Goal: Task Accomplishment & Management: Manage account settings

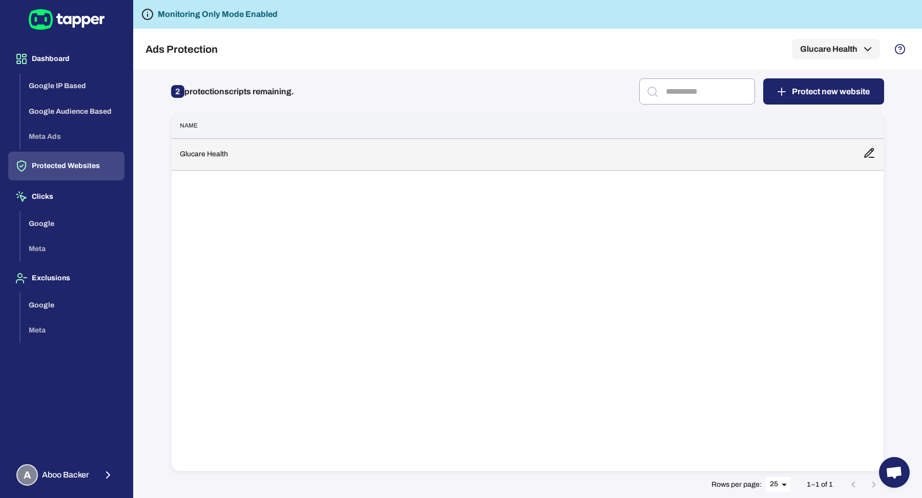
click at [400, 169] on td "Glucare Health" at bounding box center [513, 154] width 683 height 32
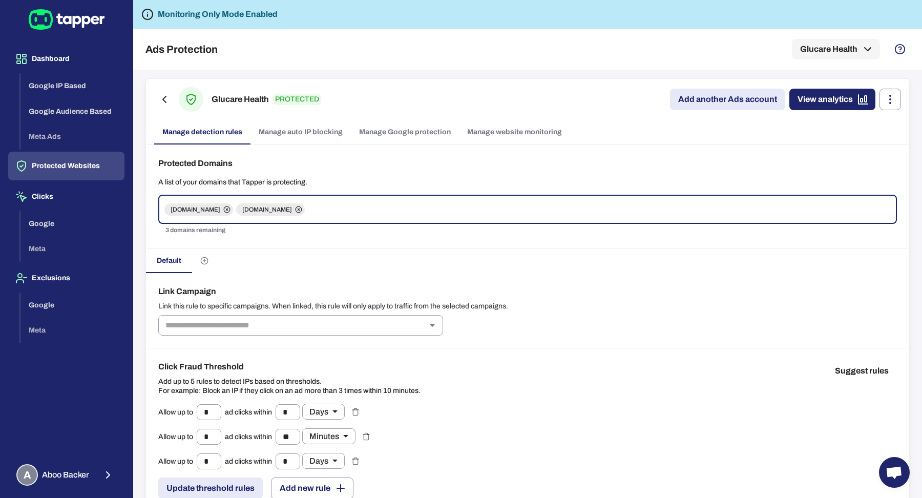
click at [393, 132] on link "Manage Google protection" at bounding box center [405, 132] width 108 height 25
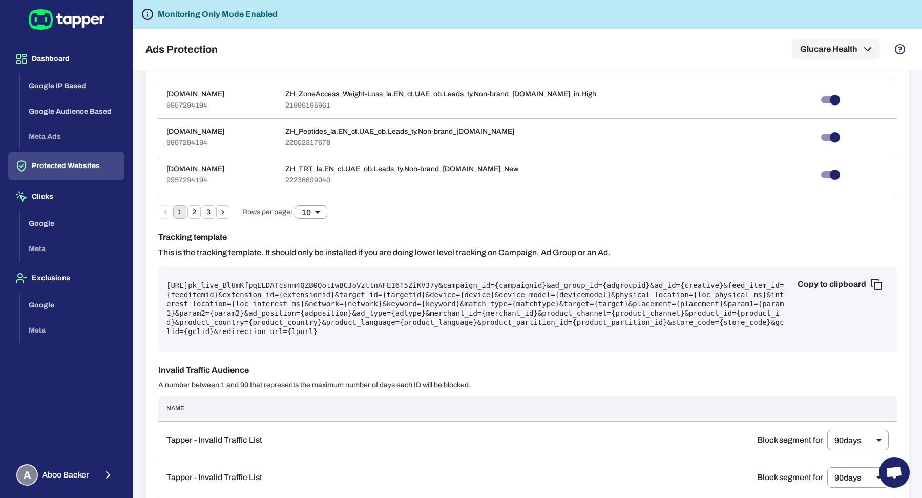
scroll to position [606, 0]
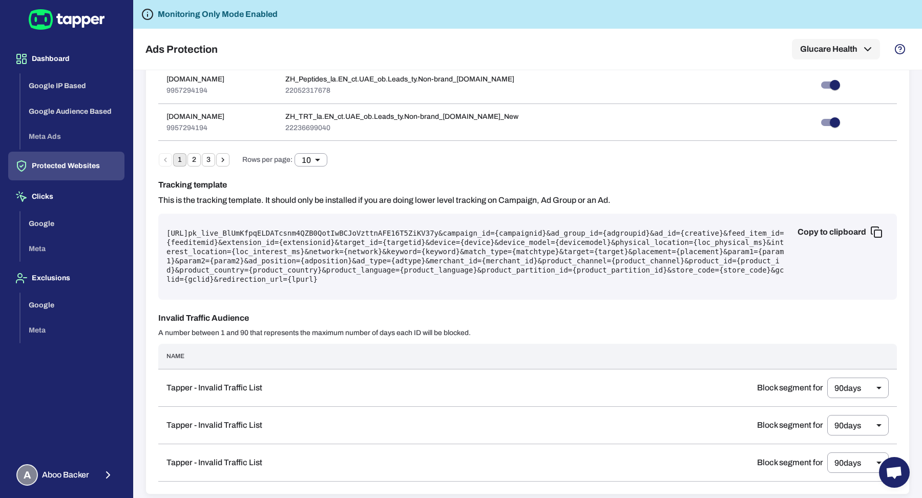
click at [337, 253] on pre "[URL] pk_live_BlUmKfpqELDATcsnm4QZB0QotIwBCJoVzttnAFE16T5ZiKV37y &campaign_id={…" at bounding box center [527, 256] width 722 height 55
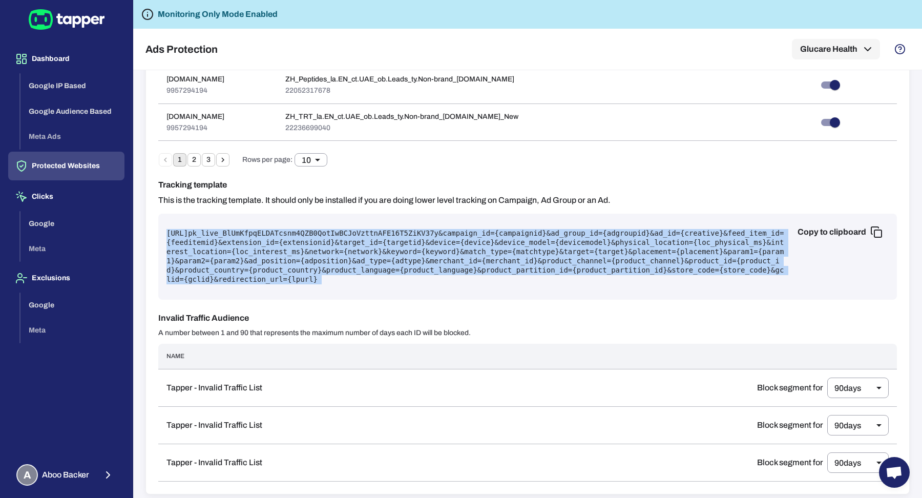
click at [337, 253] on pre "[URL] pk_live_BlUmKfpqELDATcsnm4QZB0QotIwBCJoVzttnAFE16T5ZiKV37y &campaign_id={…" at bounding box center [527, 256] width 722 height 55
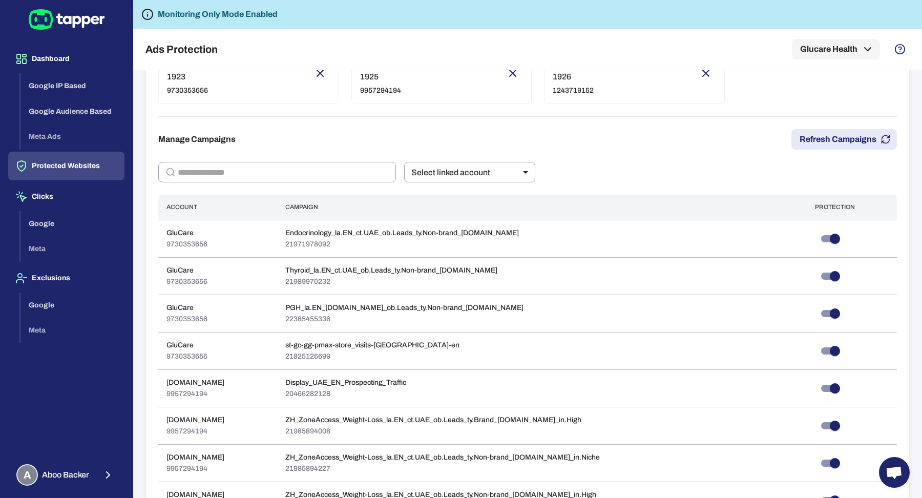
scroll to position [0, 0]
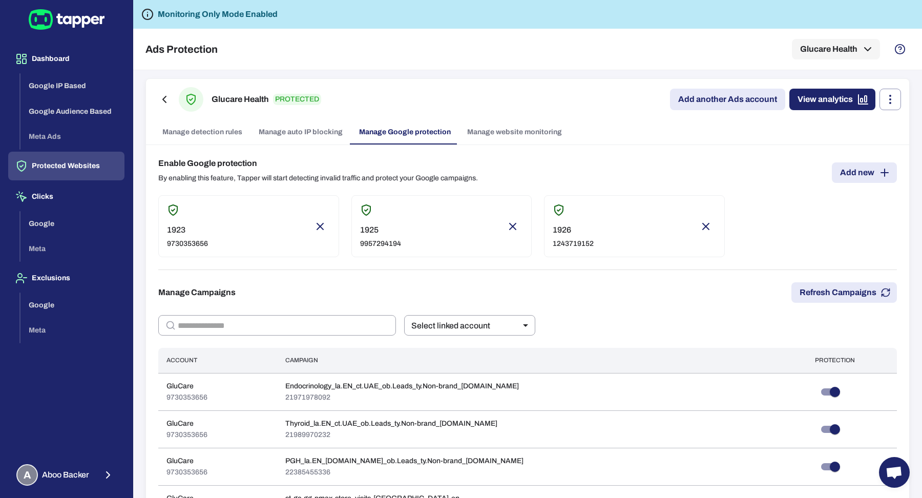
click at [481, 141] on link "Manage website monitoring" at bounding box center [514, 132] width 111 height 25
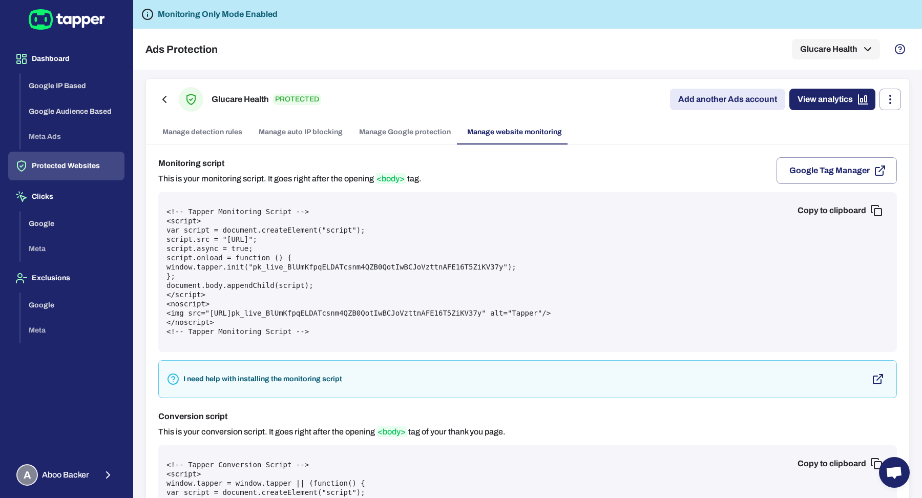
scroll to position [136, 0]
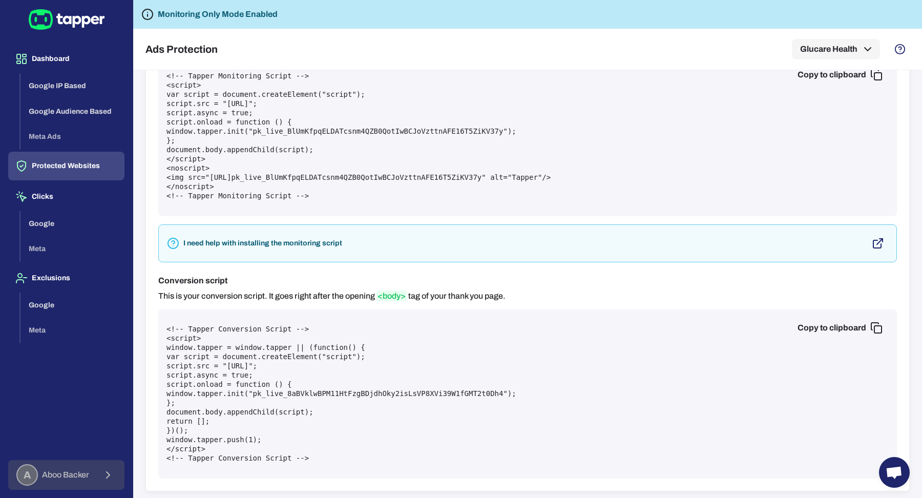
click at [94, 471] on button "A Aboo Backer" at bounding box center [66, 475] width 116 height 30
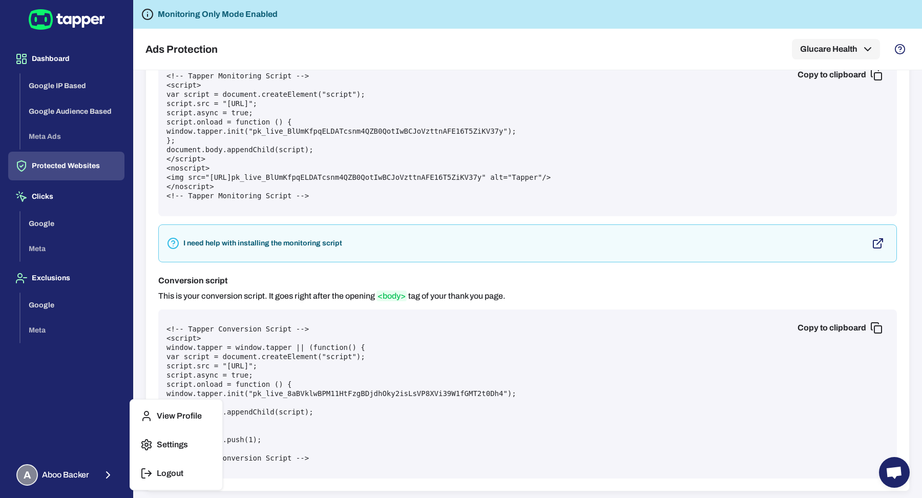
click at [151, 474] on icon "button" at bounding box center [146, 473] width 12 height 12
